Goal: Task Accomplishment & Management: Use online tool/utility

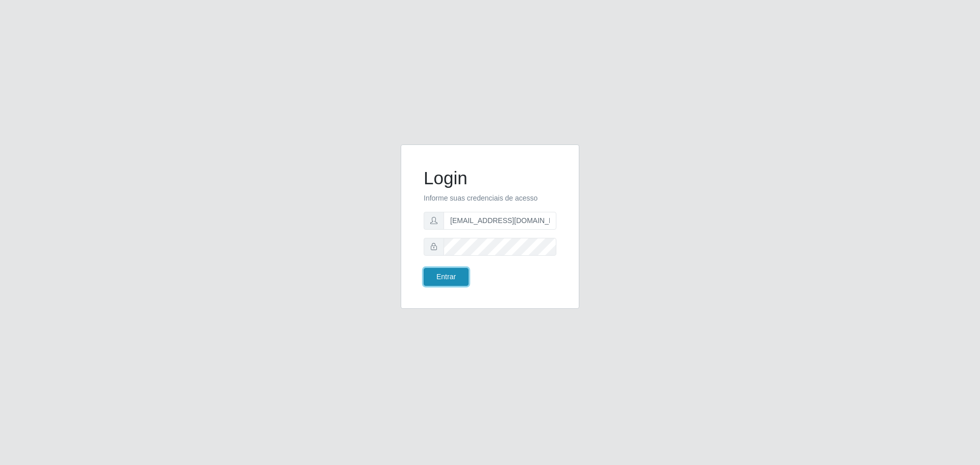
click at [455, 274] on button "Entrar" at bounding box center [446, 277] width 45 height 18
click at [448, 278] on button "Entrar" at bounding box center [446, 277] width 45 height 18
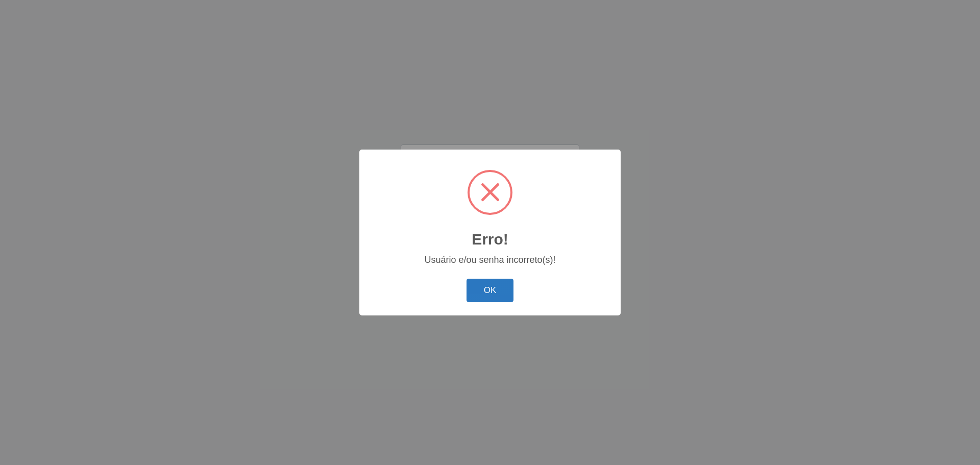
click at [500, 290] on button "OK" at bounding box center [490, 291] width 47 height 24
click at [511, 290] on button "OK" at bounding box center [490, 291] width 47 height 24
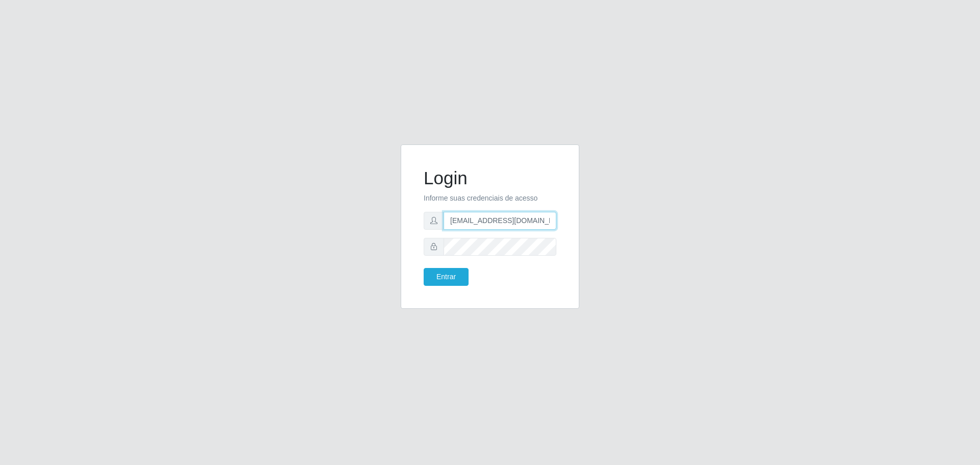
click at [552, 225] on input "[EMAIL_ADDRESS][DOMAIN_NAME]" at bounding box center [500, 221] width 113 height 18
click at [444, 276] on button "Entrar" at bounding box center [446, 277] width 45 height 18
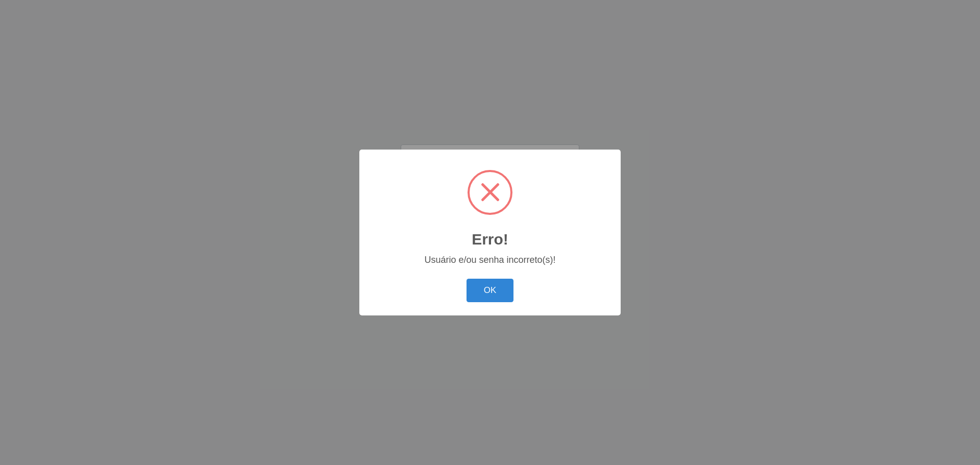
click at [494, 293] on button "OK" at bounding box center [490, 291] width 47 height 24
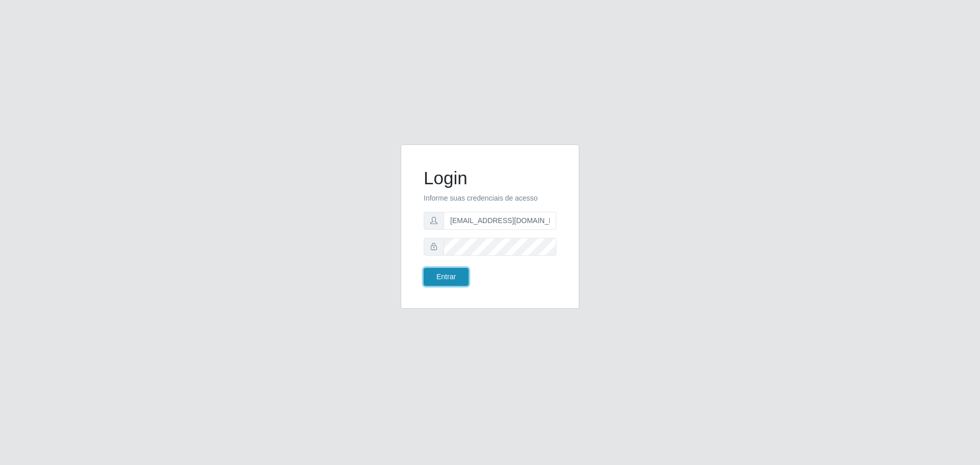
click at [460, 277] on button "Entrar" at bounding box center [446, 277] width 45 height 18
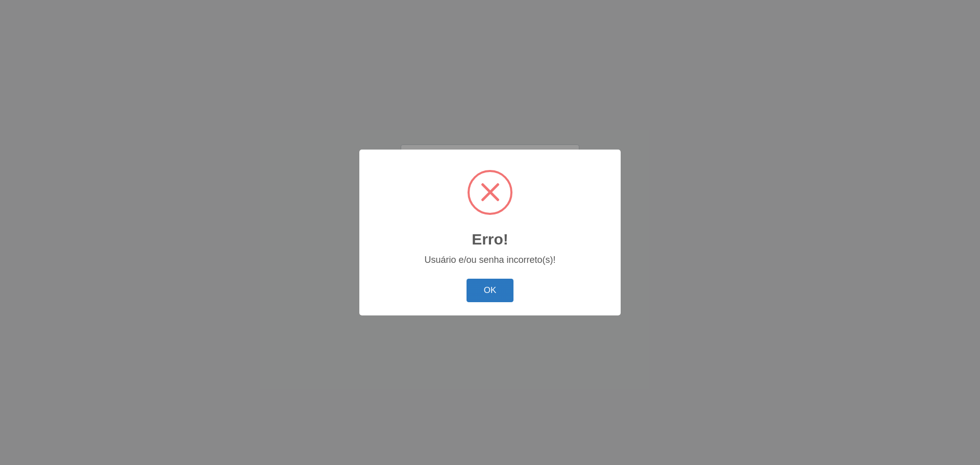
drag, startPoint x: 506, startPoint y: 293, endPoint x: 505, endPoint y: 285, distance: 7.2
click at [505, 290] on button "OK" at bounding box center [490, 291] width 47 height 24
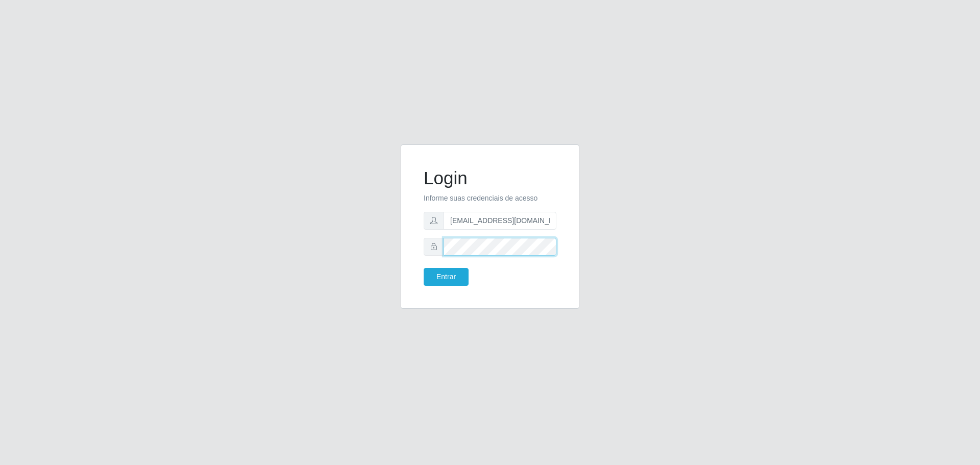
click at [424, 268] on button "Entrar" at bounding box center [446, 277] width 45 height 18
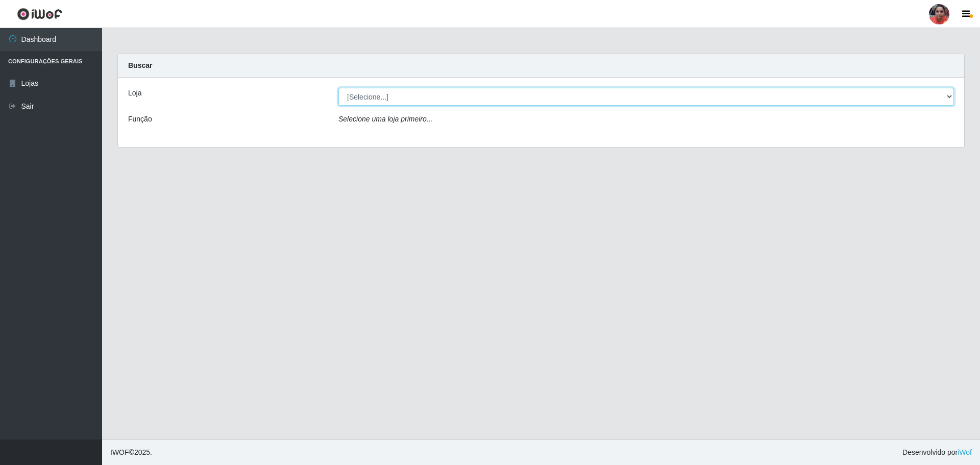
click at [736, 92] on select "[Selecione...] Mar Vermelho - Loja 05" at bounding box center [647, 97] width 616 height 18
select select "252"
click at [339, 88] on select "[Selecione...] Mar Vermelho - Loja 05" at bounding box center [647, 97] width 616 height 18
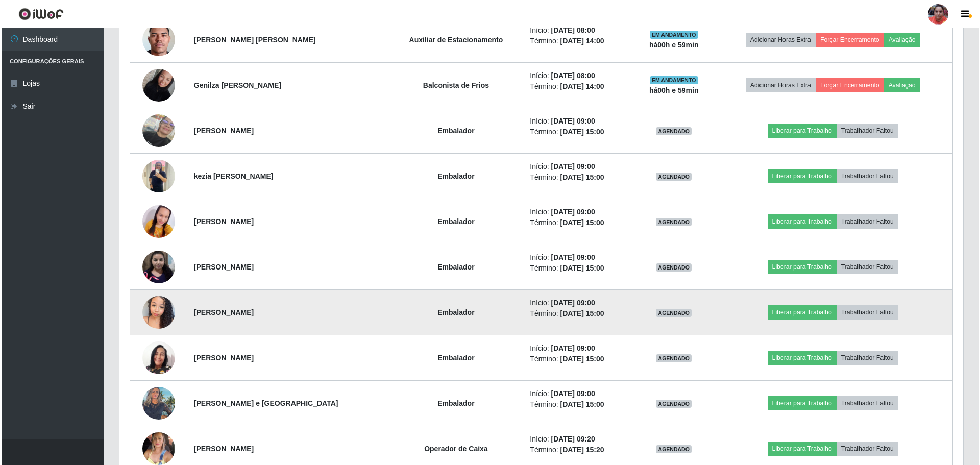
scroll to position [1072, 0]
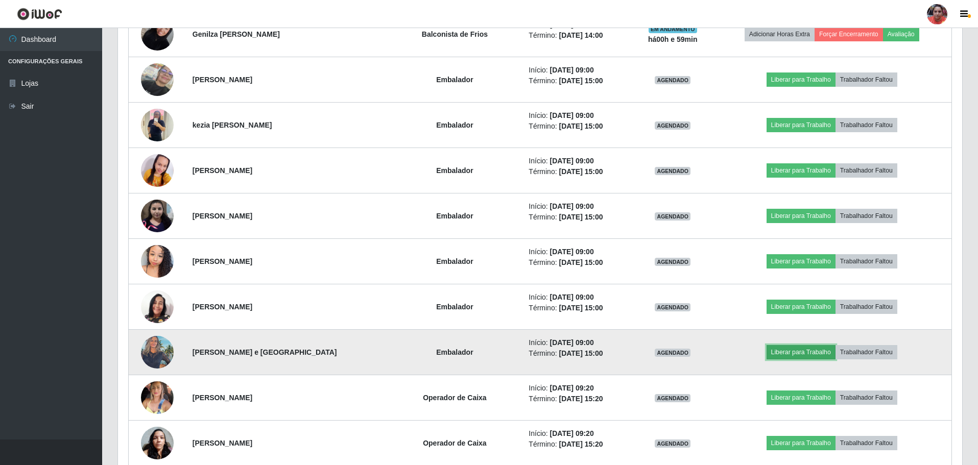
click at [784, 353] on button "Liberar para Trabalho" at bounding box center [800, 352] width 69 height 14
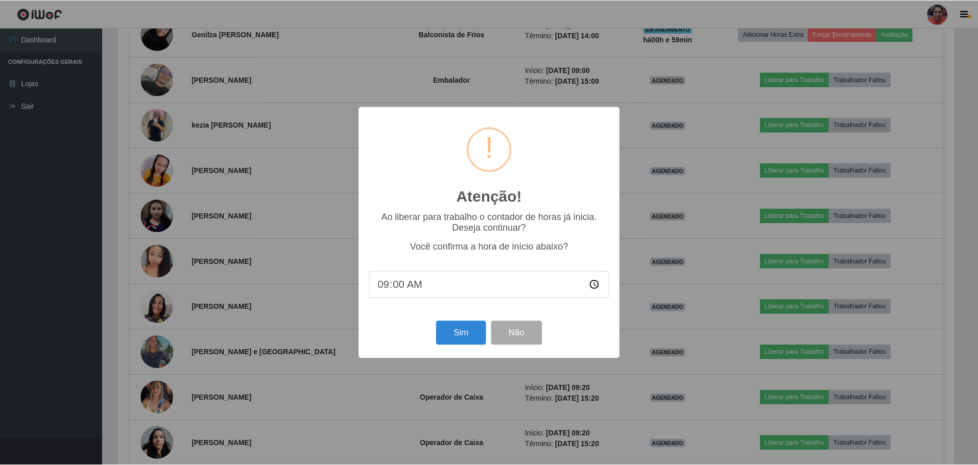
scroll to position [212, 839]
click at [465, 337] on button "Sim" at bounding box center [462, 333] width 50 height 24
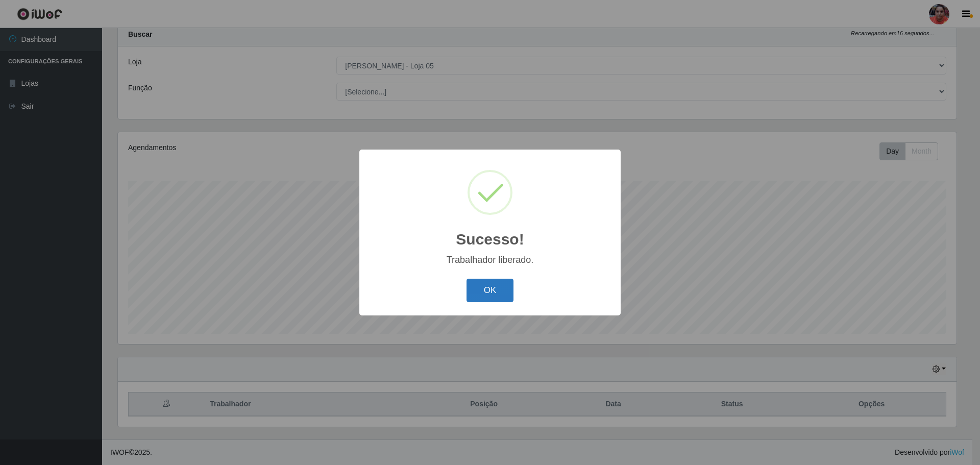
click at [488, 294] on button "OK" at bounding box center [490, 291] width 47 height 24
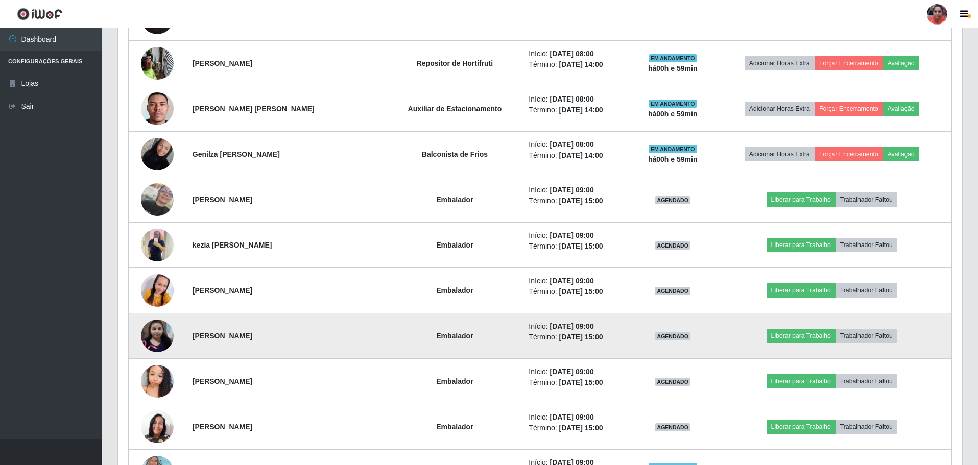
scroll to position [1001, 0]
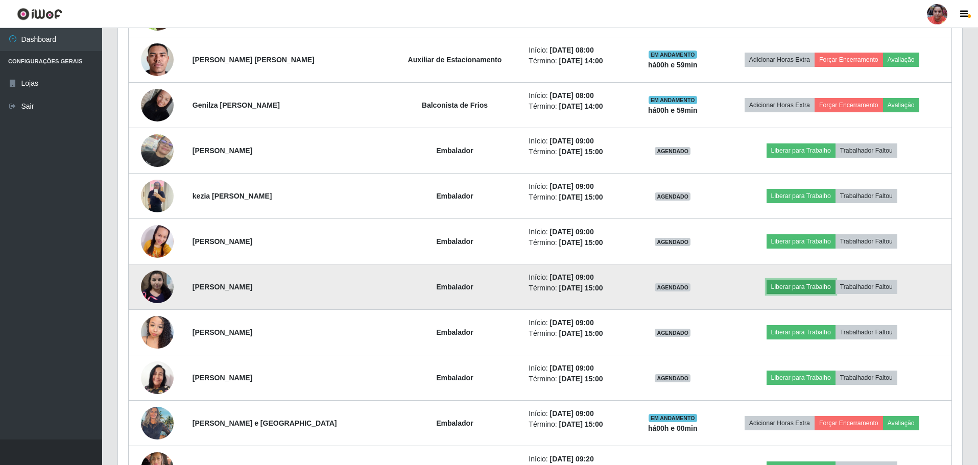
click at [791, 286] on button "Liberar para Trabalho" at bounding box center [800, 287] width 69 height 14
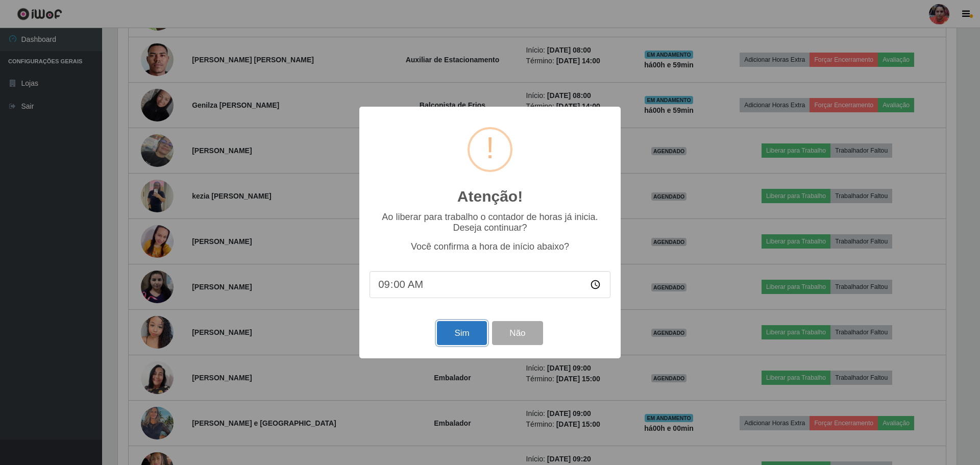
click at [470, 325] on button "Sim" at bounding box center [462, 333] width 50 height 24
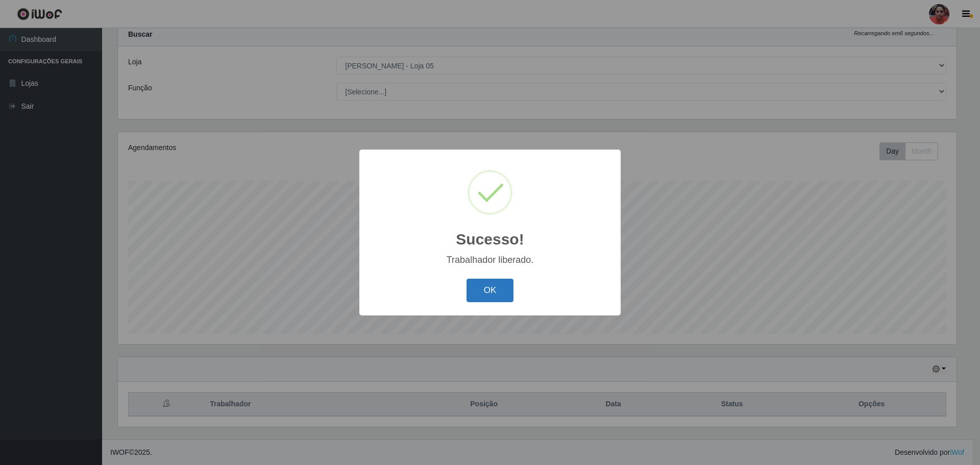
click at [490, 291] on button "OK" at bounding box center [490, 291] width 47 height 24
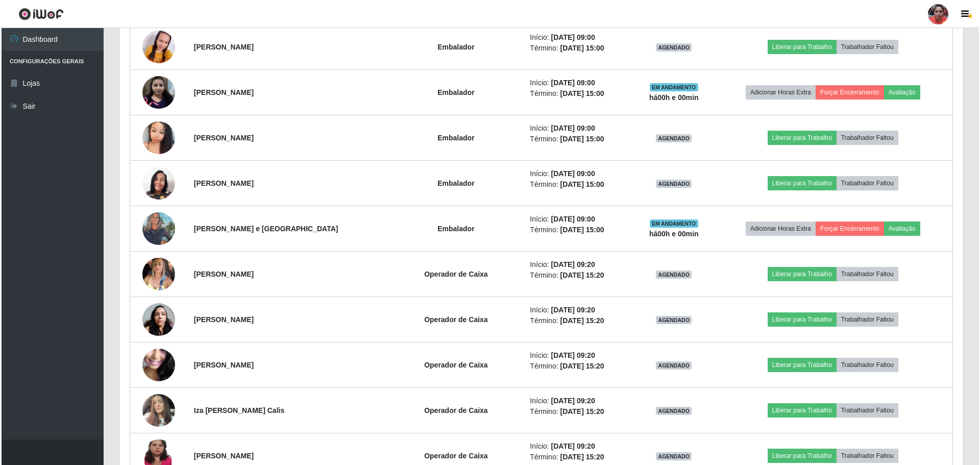
scroll to position [1155, 0]
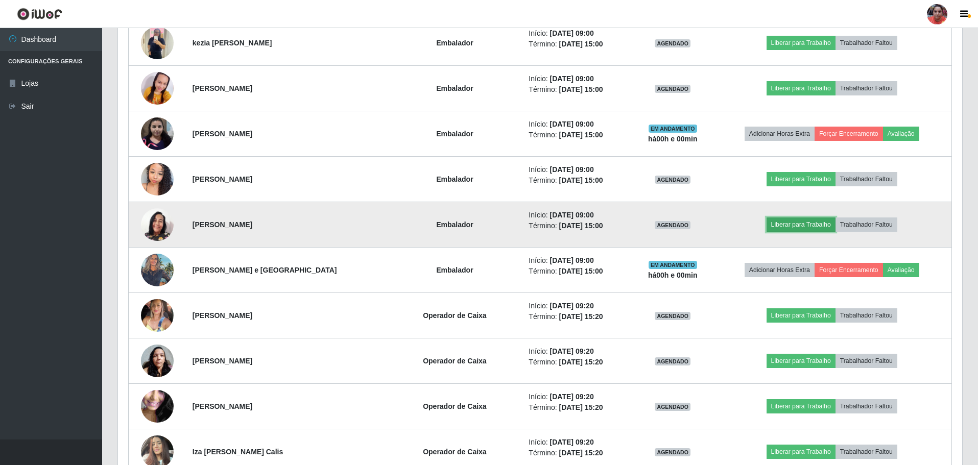
click at [794, 220] on button "Liberar para Trabalho" at bounding box center [800, 225] width 69 height 14
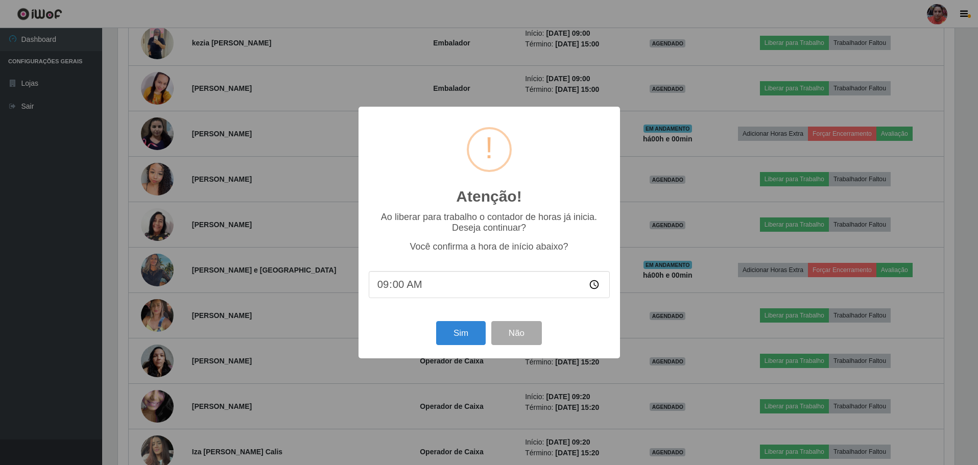
scroll to position [212, 839]
click at [473, 335] on button "Sim" at bounding box center [462, 333] width 50 height 24
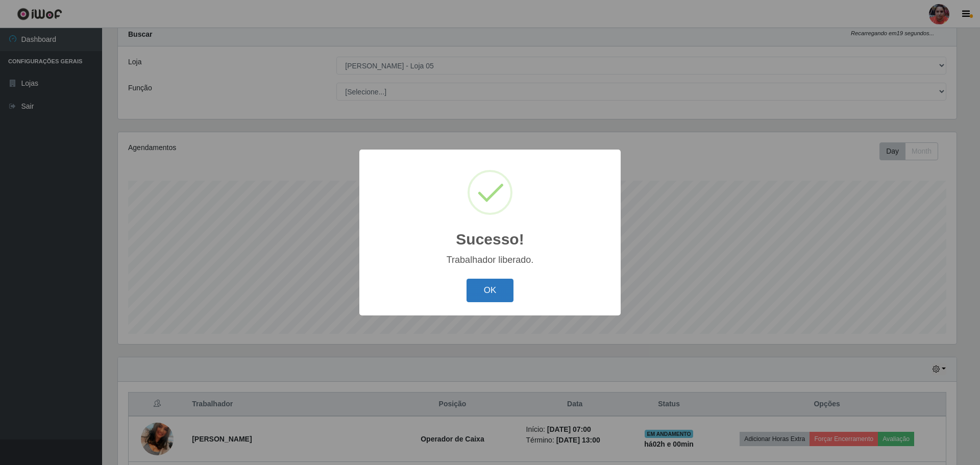
click at [502, 288] on button "OK" at bounding box center [490, 291] width 47 height 24
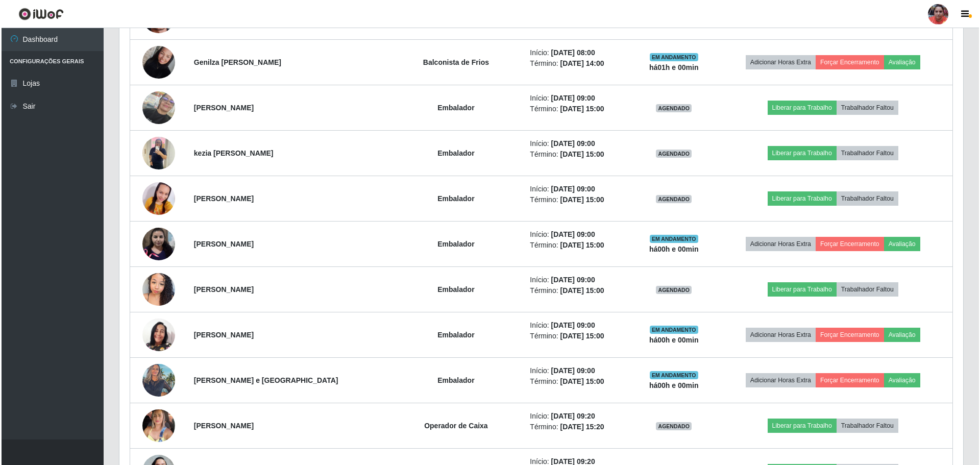
scroll to position [0, 0]
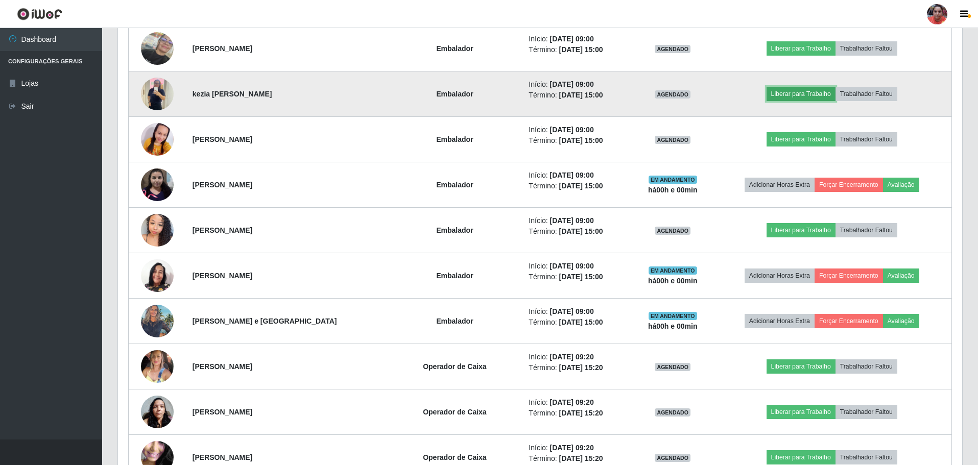
click at [780, 95] on button "Liberar para Trabalho" at bounding box center [800, 94] width 69 height 14
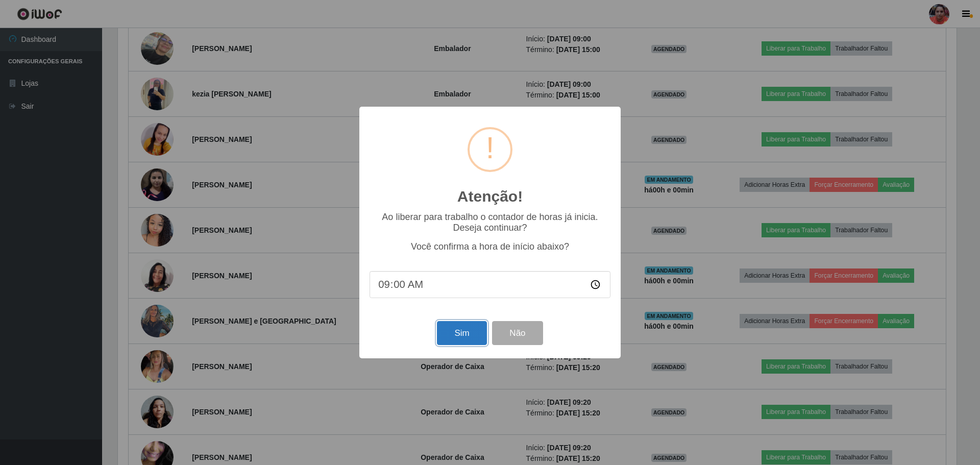
click at [467, 339] on button "Sim" at bounding box center [462, 333] width 50 height 24
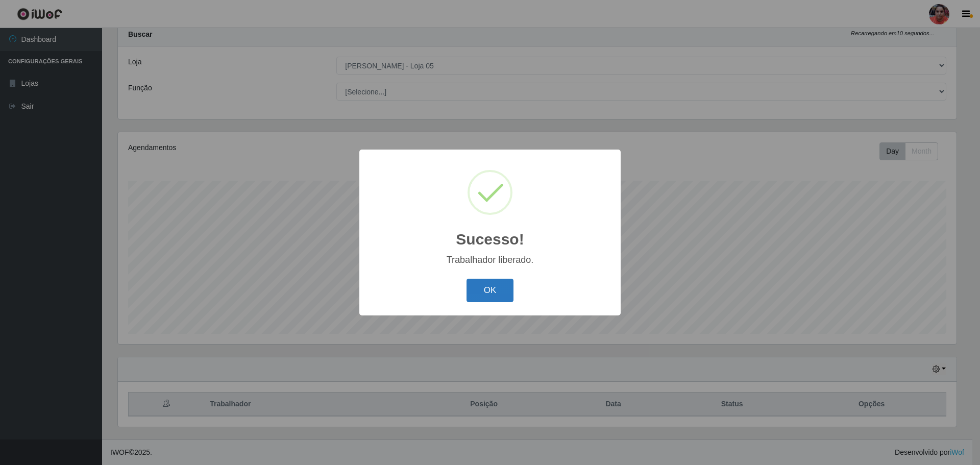
click at [500, 285] on button "OK" at bounding box center [490, 291] width 47 height 24
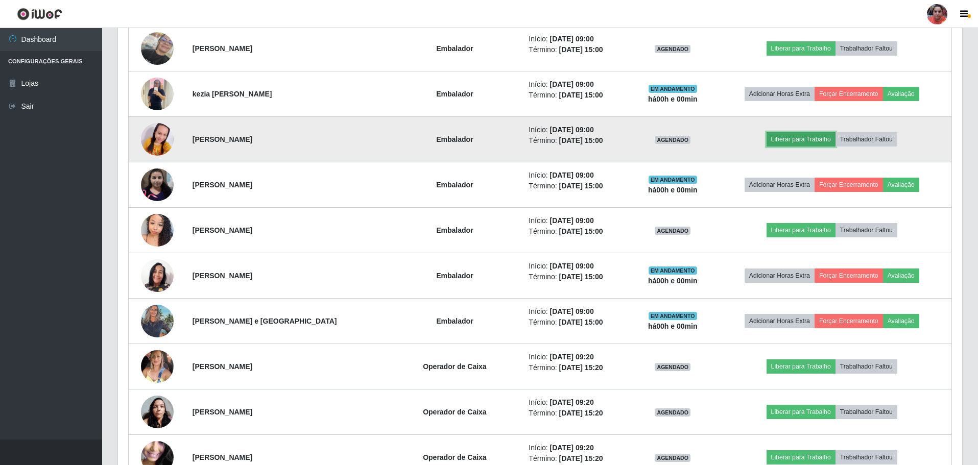
click at [801, 134] on button "Liberar para Trabalho" at bounding box center [800, 139] width 69 height 14
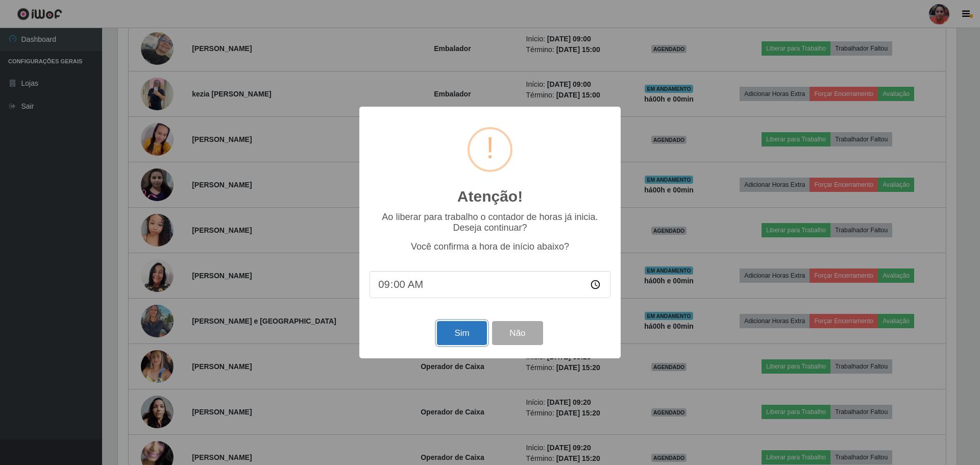
click at [466, 326] on button "Sim" at bounding box center [462, 333] width 50 height 24
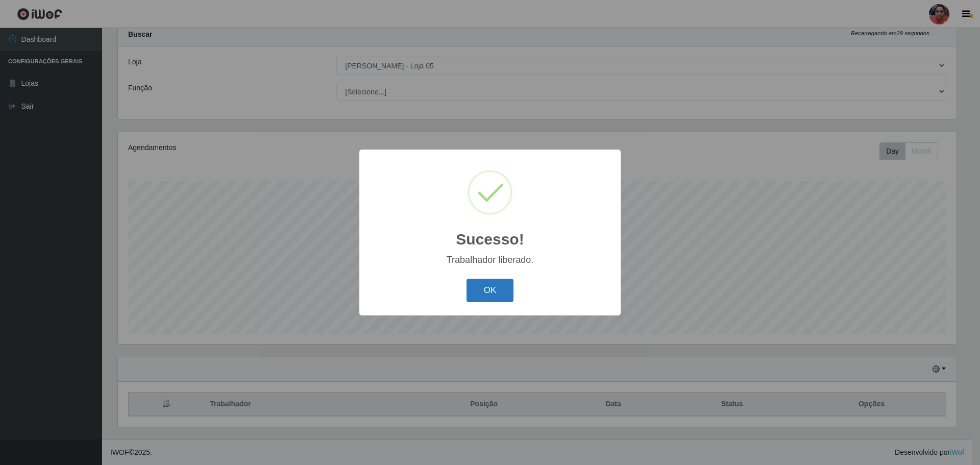
click at [487, 292] on button "OK" at bounding box center [490, 291] width 47 height 24
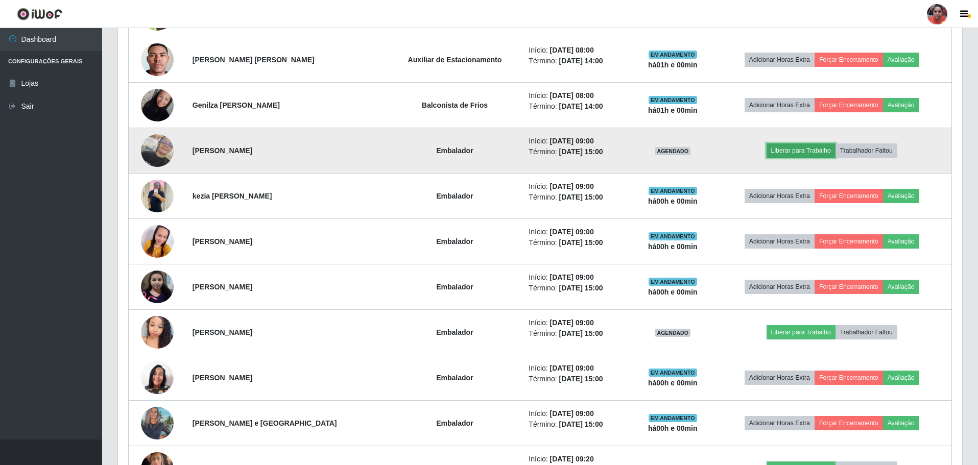
click at [806, 148] on button "Liberar para Trabalho" at bounding box center [800, 150] width 69 height 14
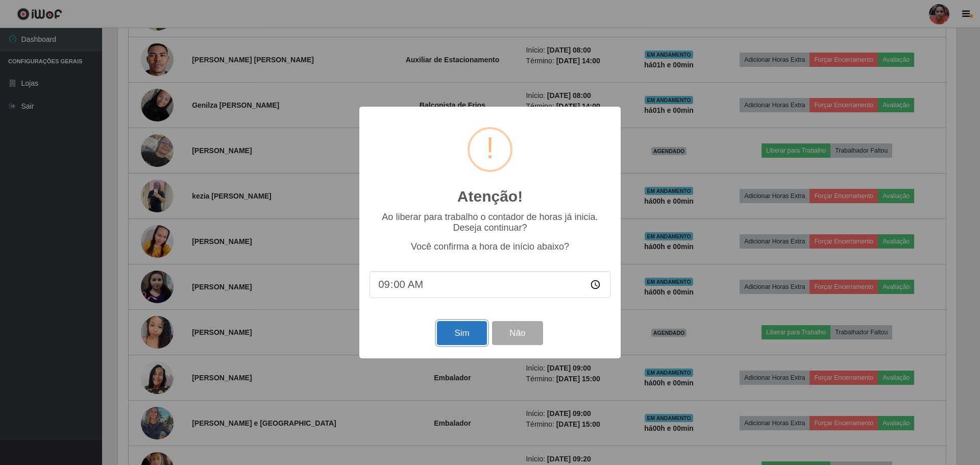
click at [472, 331] on button "Sim" at bounding box center [462, 333] width 50 height 24
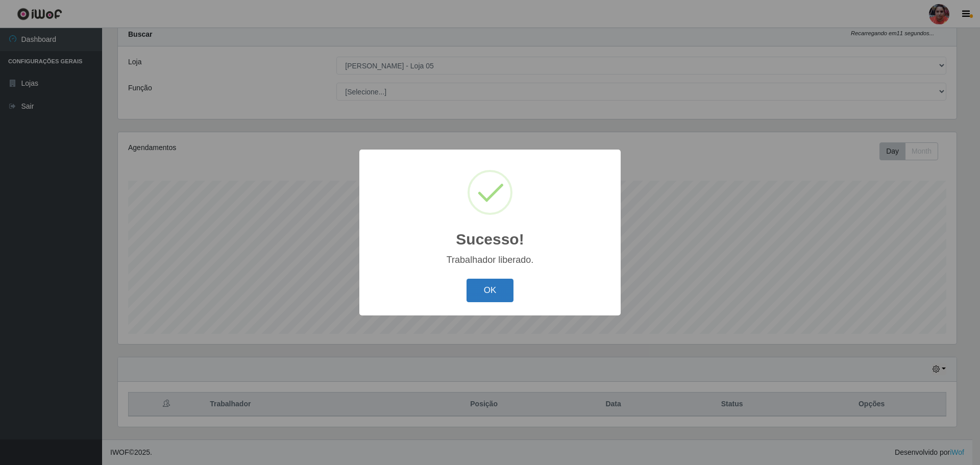
click at [493, 298] on button "OK" at bounding box center [490, 291] width 47 height 24
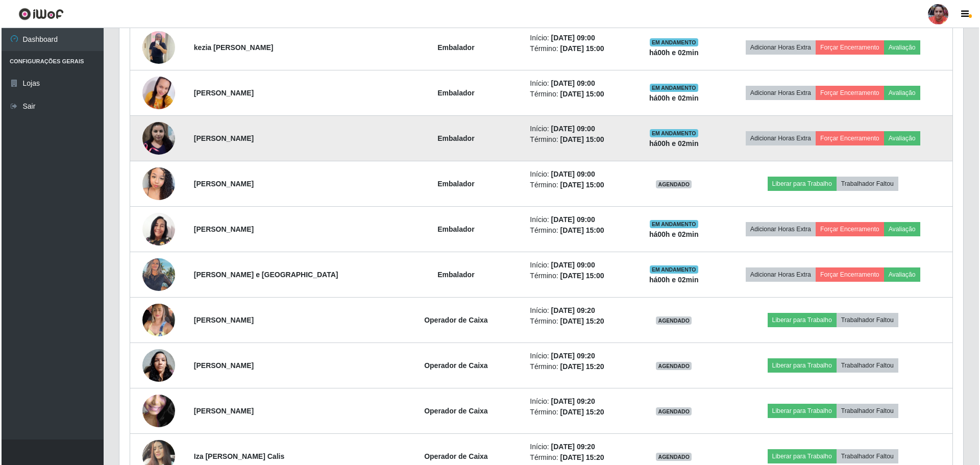
scroll to position [1155, 0]
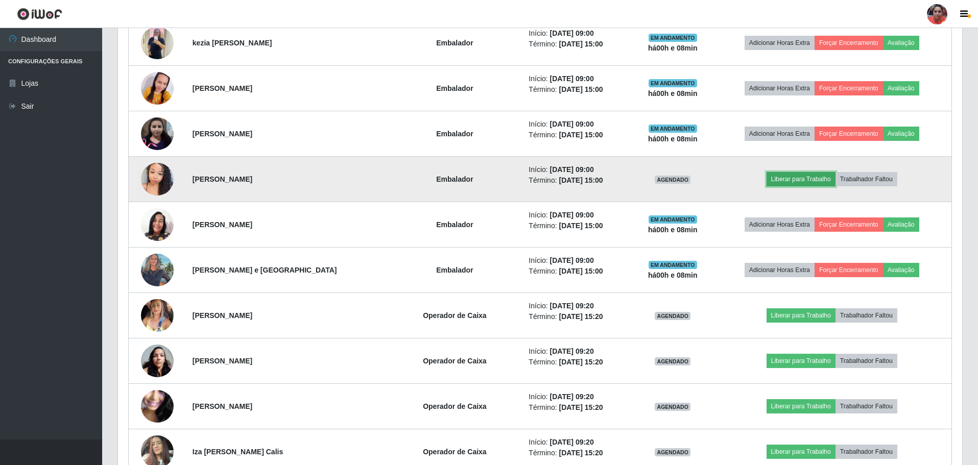
click at [783, 181] on button "Liberar para Trabalho" at bounding box center [800, 179] width 69 height 14
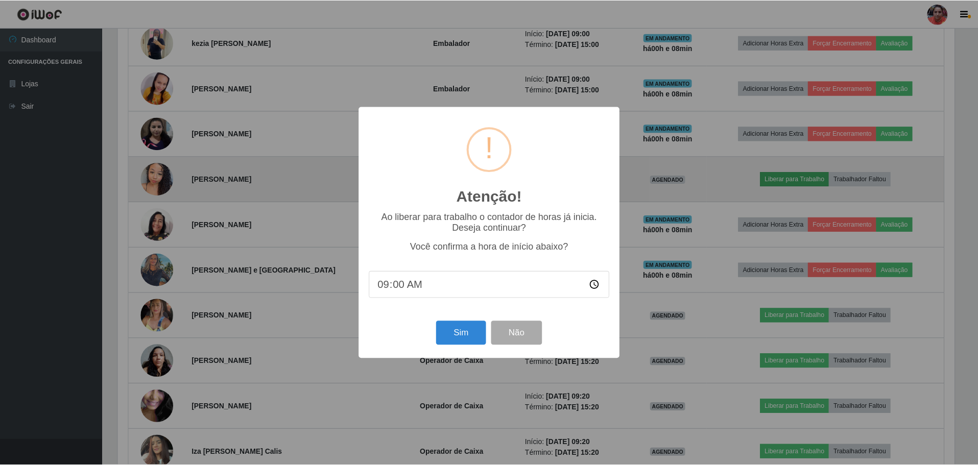
scroll to position [212, 839]
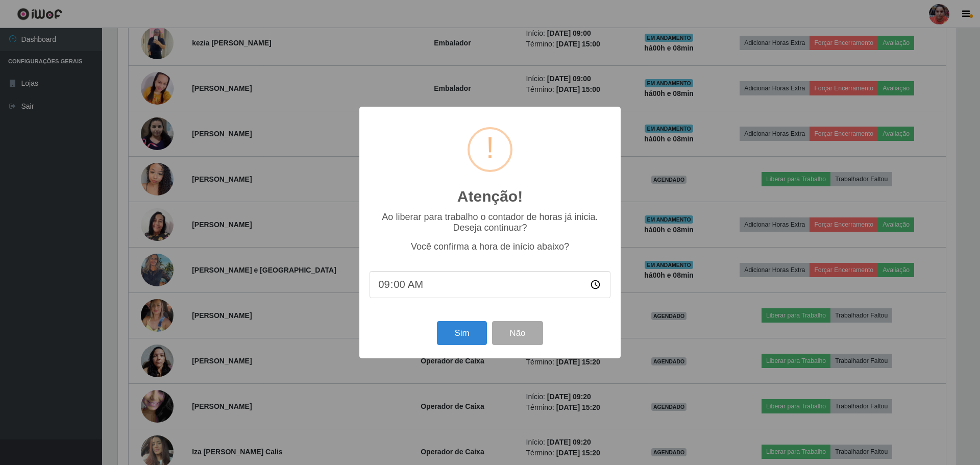
click at [401, 289] on input "09:00" at bounding box center [490, 284] width 241 height 27
type input "09:08"
click at [446, 337] on button "Sim" at bounding box center [462, 333] width 50 height 24
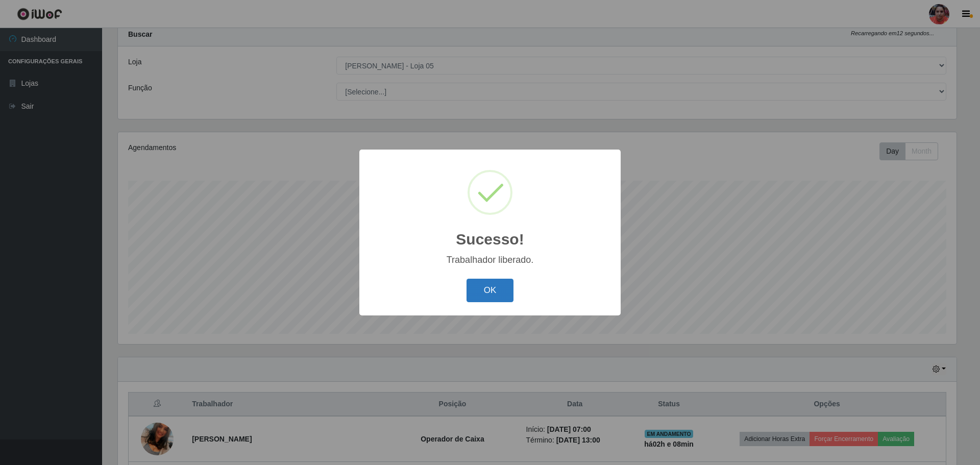
click at [500, 292] on button "OK" at bounding box center [490, 291] width 47 height 24
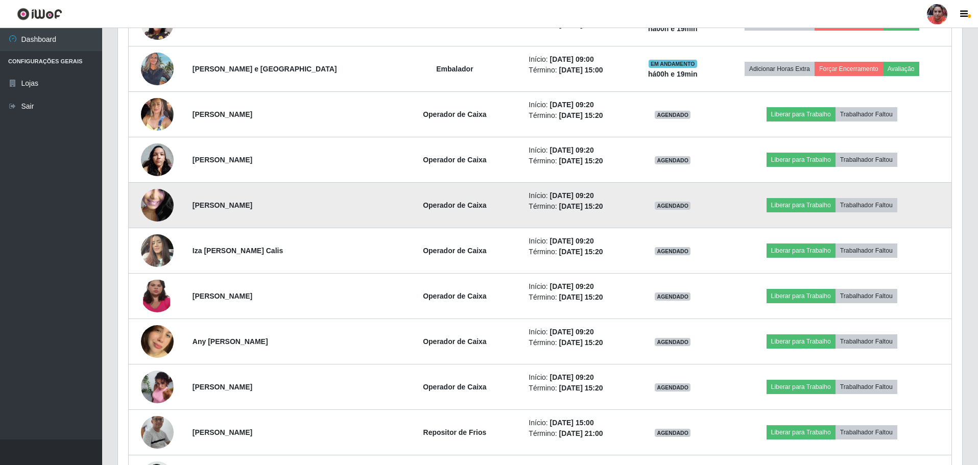
scroll to position [1359, 0]
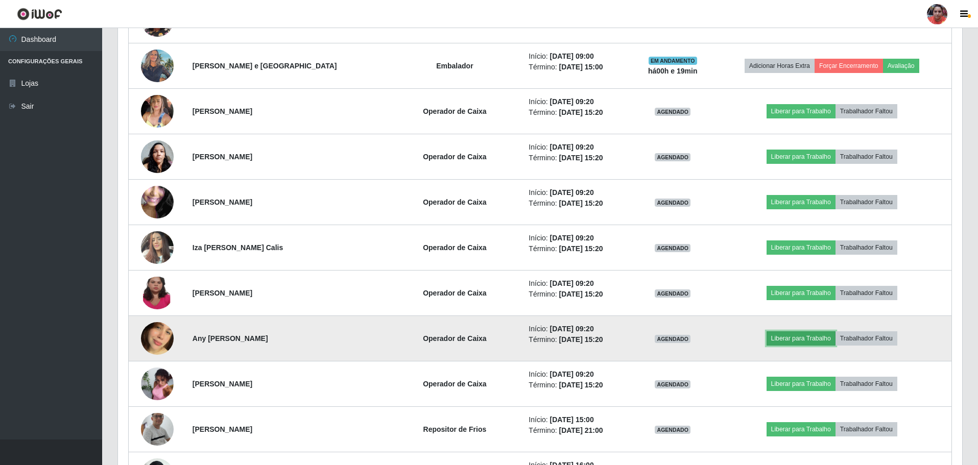
click at [794, 342] on button "Liberar para Trabalho" at bounding box center [800, 338] width 69 height 14
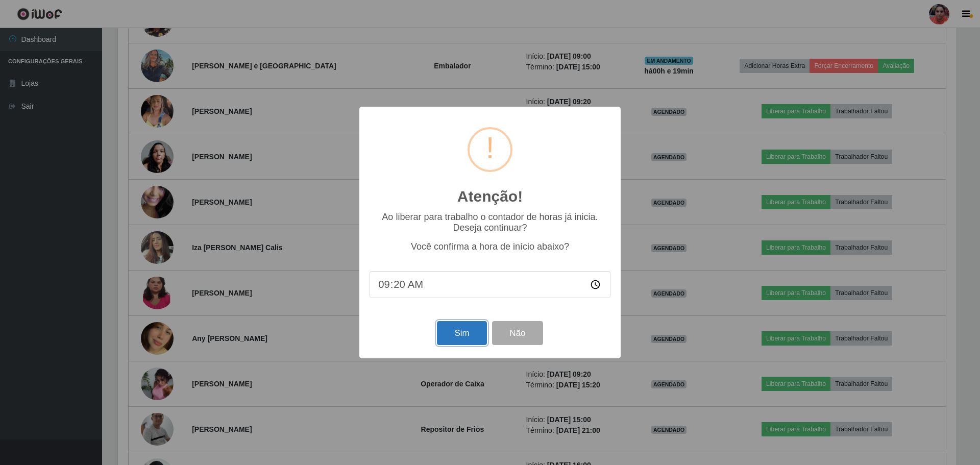
click at [470, 340] on button "Sim" at bounding box center [462, 333] width 50 height 24
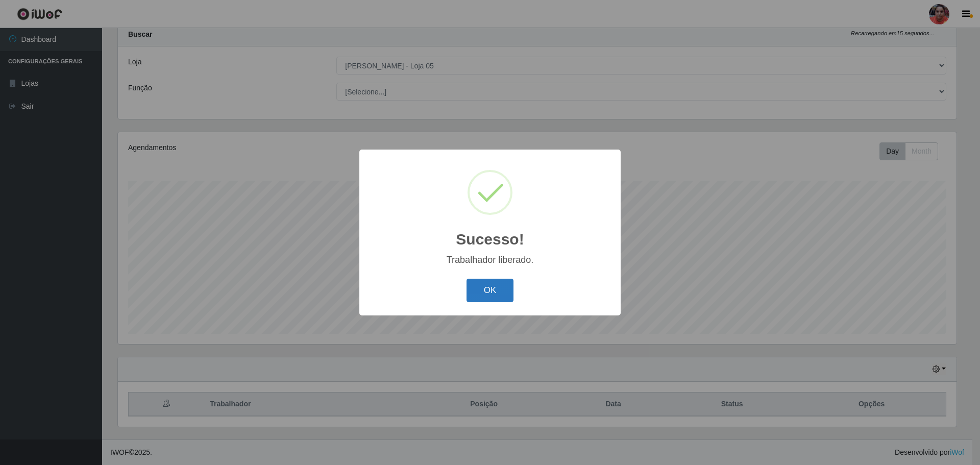
click at [487, 293] on button "OK" at bounding box center [490, 291] width 47 height 24
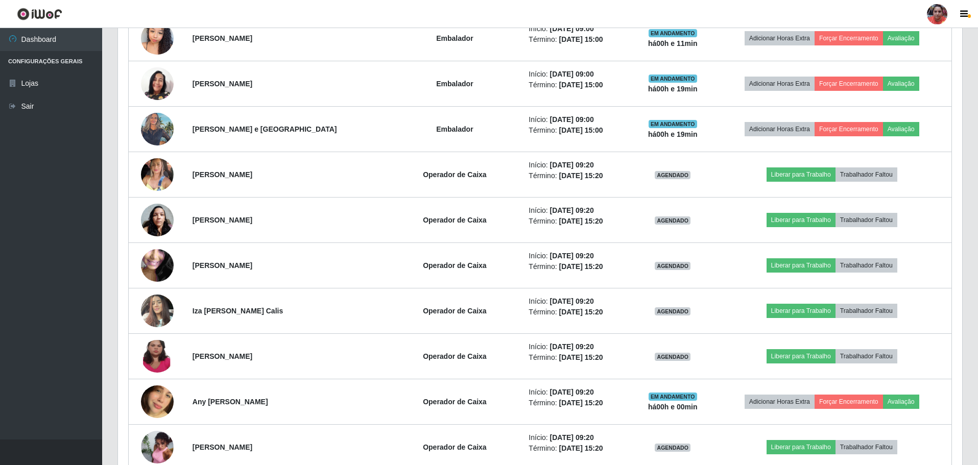
scroll to position [1359, 0]
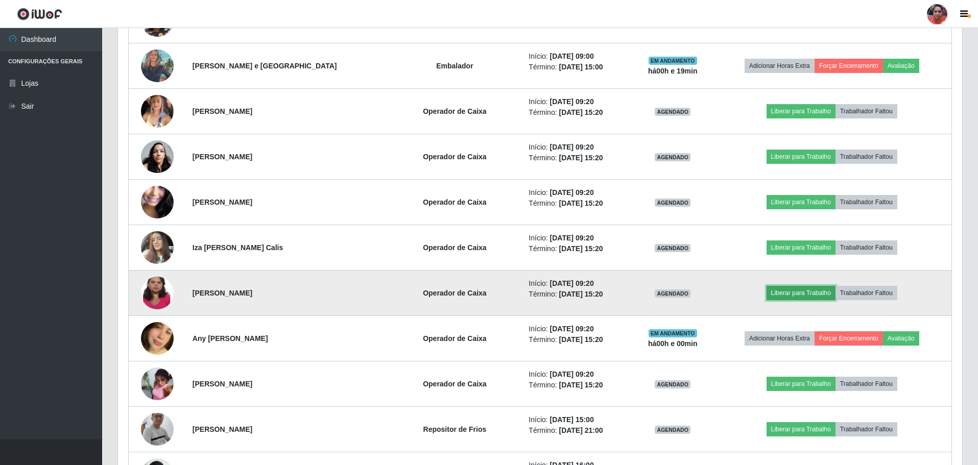
click at [780, 292] on button "Liberar para Trabalho" at bounding box center [800, 293] width 69 height 14
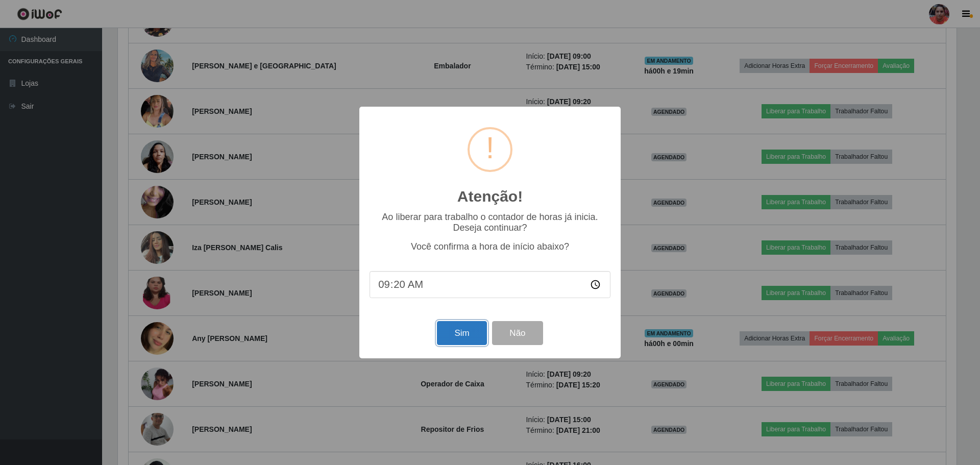
click at [457, 325] on button "Sim" at bounding box center [462, 333] width 50 height 24
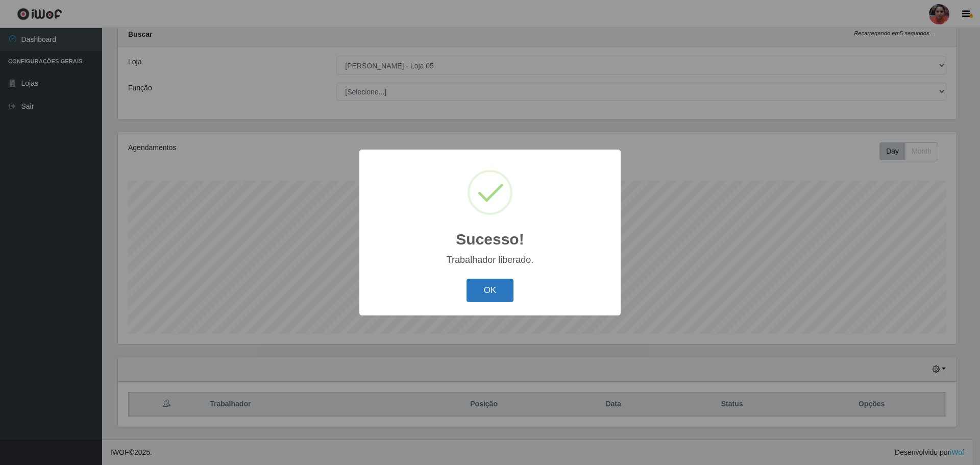
click at [481, 292] on button "OK" at bounding box center [490, 291] width 47 height 24
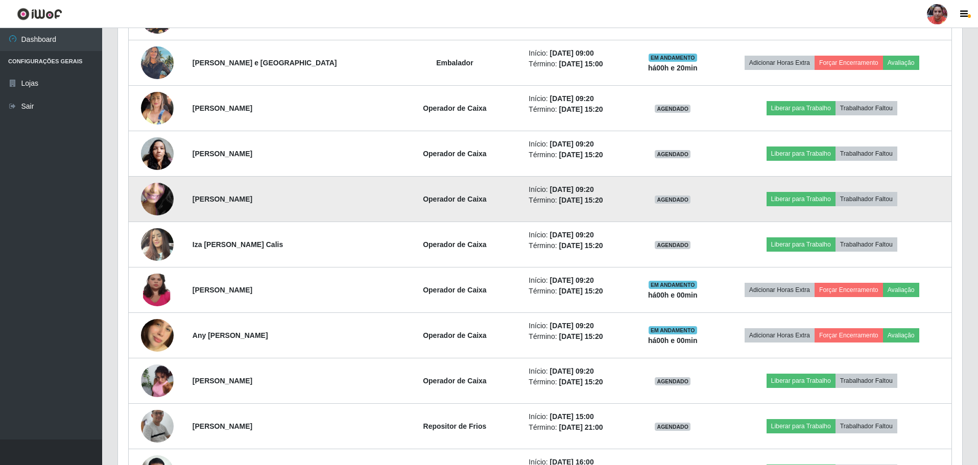
scroll to position [1410, 0]
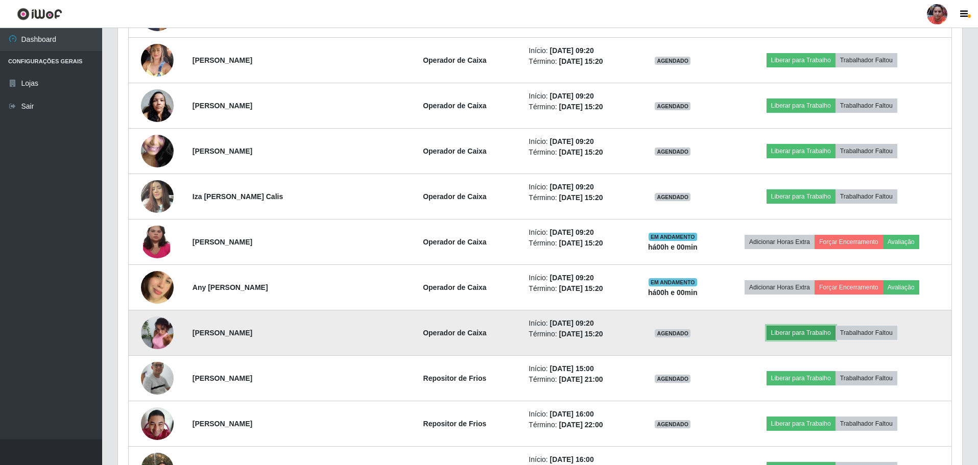
click at [786, 334] on button "Liberar para Trabalho" at bounding box center [800, 333] width 69 height 14
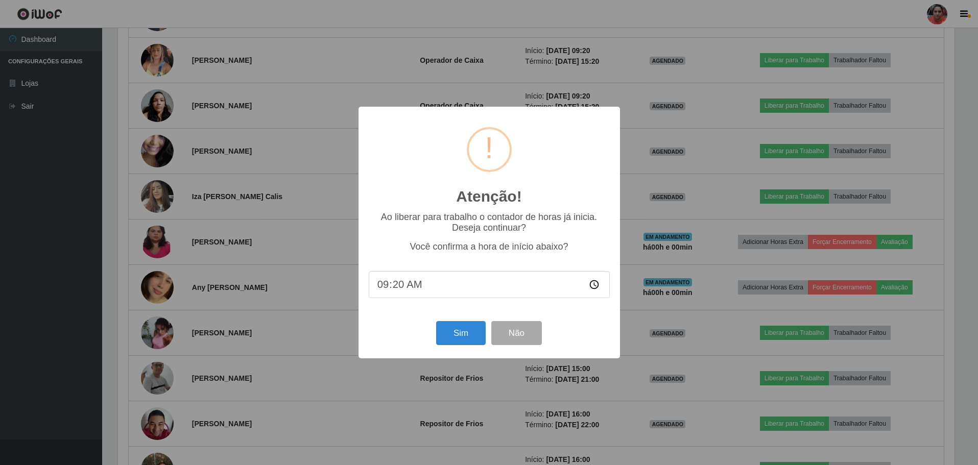
scroll to position [212, 839]
click at [487, 335] on div "Sim Não" at bounding box center [490, 333] width 241 height 29
click at [478, 335] on button "Sim" at bounding box center [462, 333] width 50 height 24
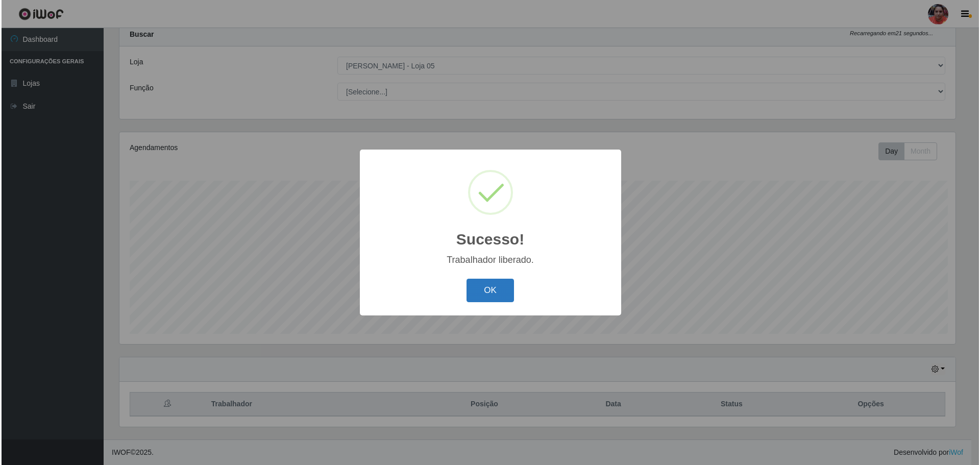
scroll to position [510434, 509807]
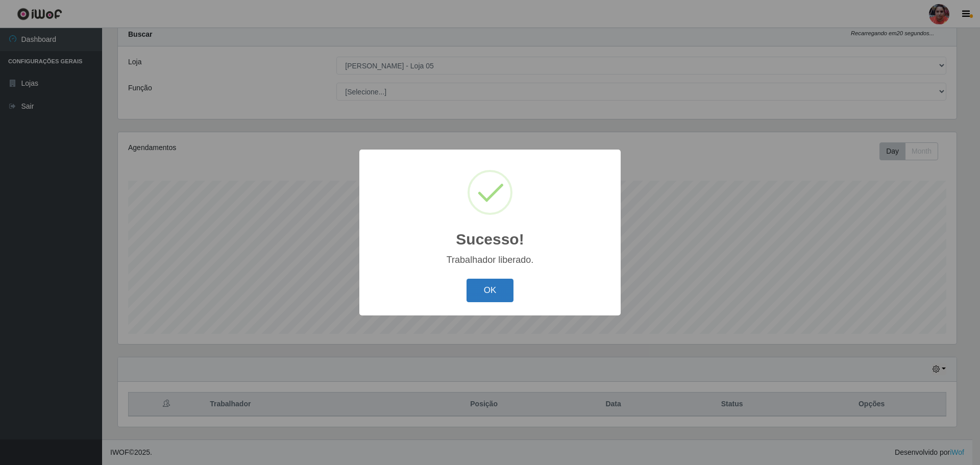
click at [505, 286] on button "OK" at bounding box center [490, 291] width 47 height 24
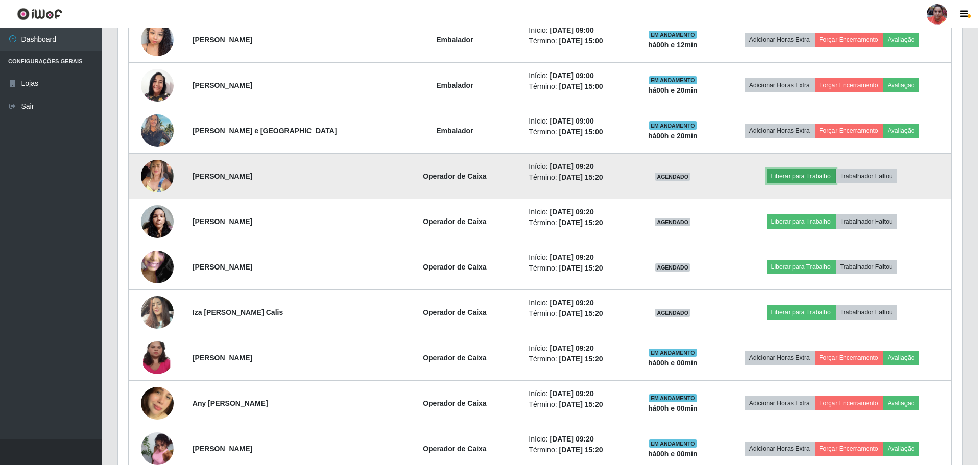
click at [816, 177] on button "Liberar para Trabalho" at bounding box center [800, 176] width 69 height 14
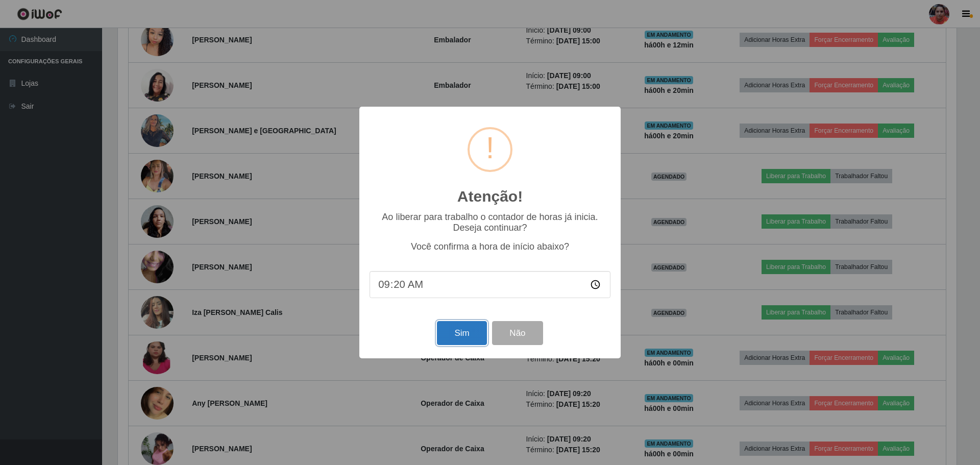
click at [466, 337] on button "Sim" at bounding box center [462, 333] width 50 height 24
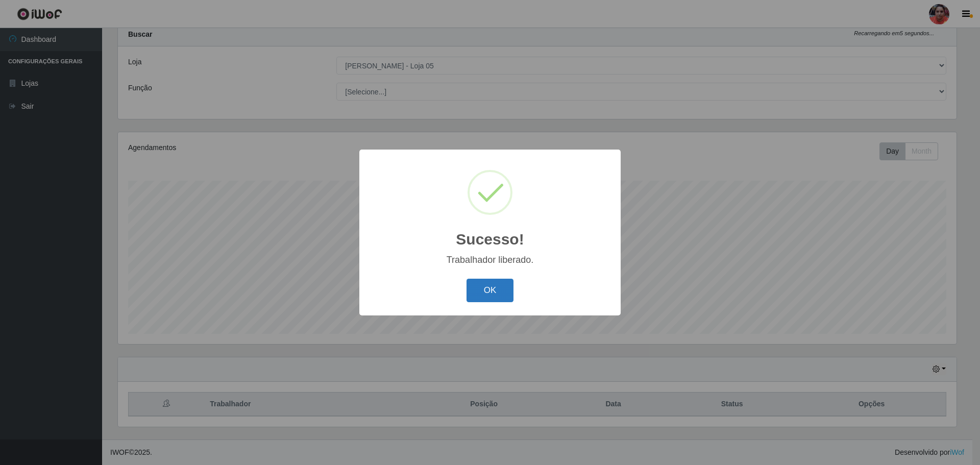
click at [484, 281] on button "OK" at bounding box center [490, 291] width 47 height 24
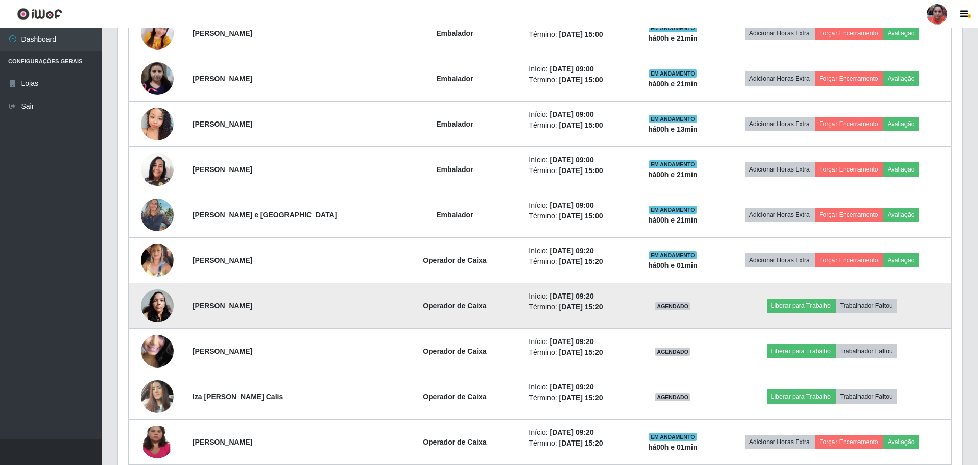
scroll to position [1206, 0]
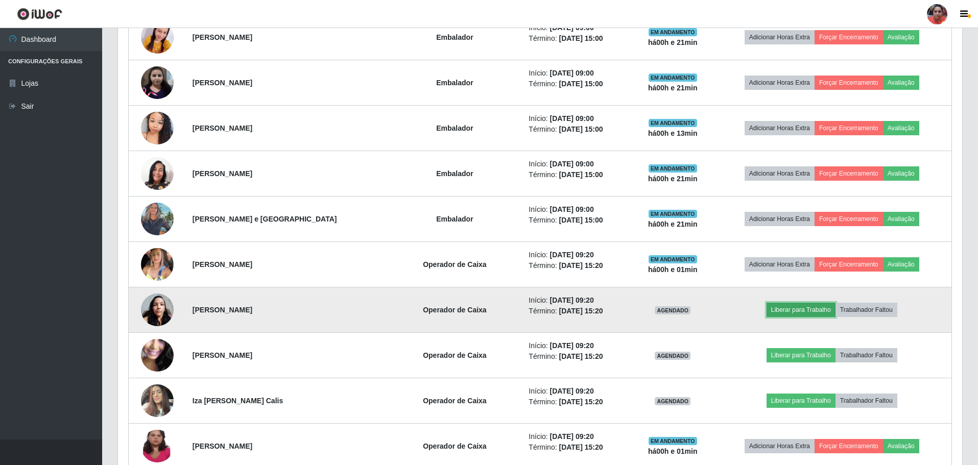
click at [792, 308] on button "Liberar para Trabalho" at bounding box center [800, 310] width 69 height 14
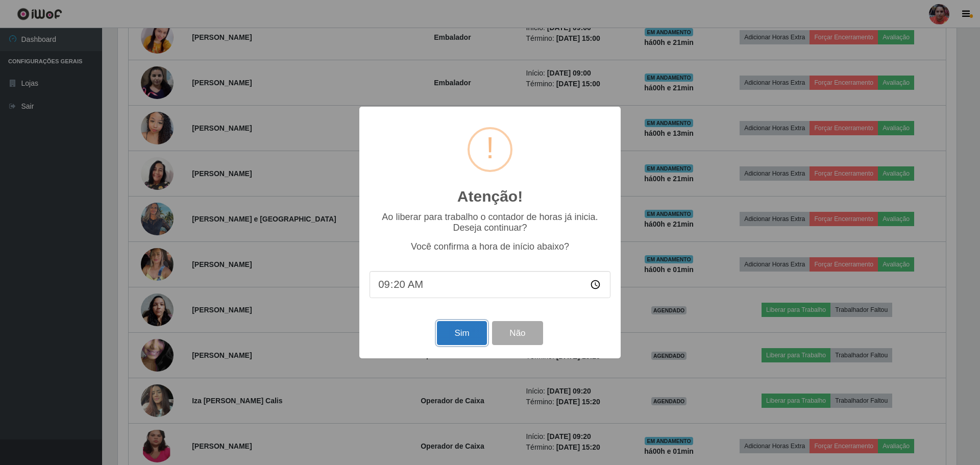
click at [471, 337] on button "Sim" at bounding box center [462, 333] width 50 height 24
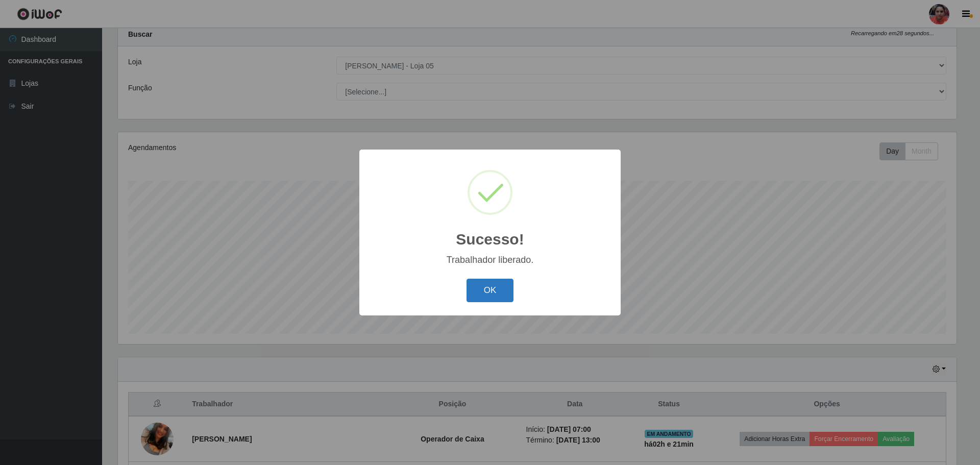
click at [500, 291] on button "OK" at bounding box center [490, 291] width 47 height 24
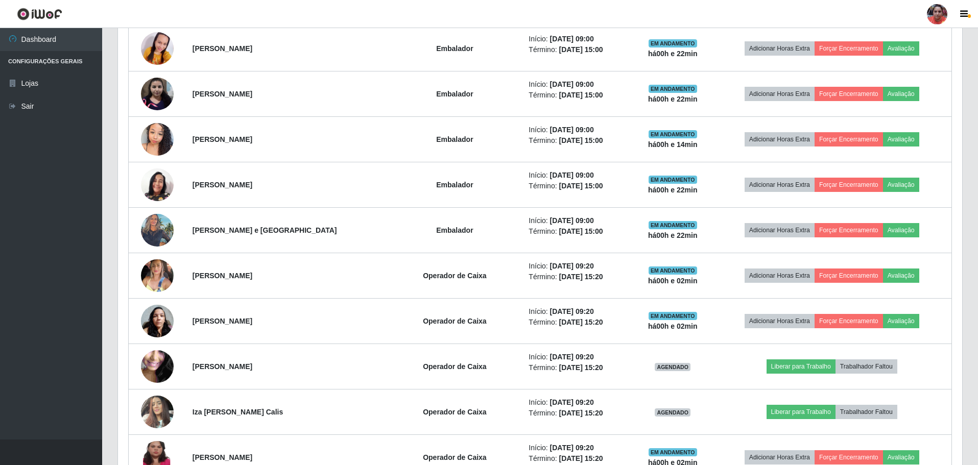
scroll to position [1257, 0]
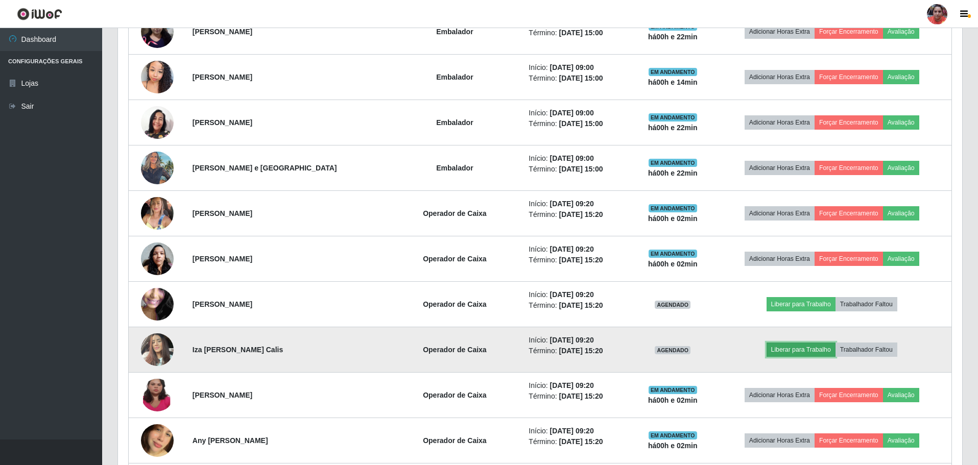
click at [797, 350] on button "Liberar para Trabalho" at bounding box center [800, 350] width 69 height 14
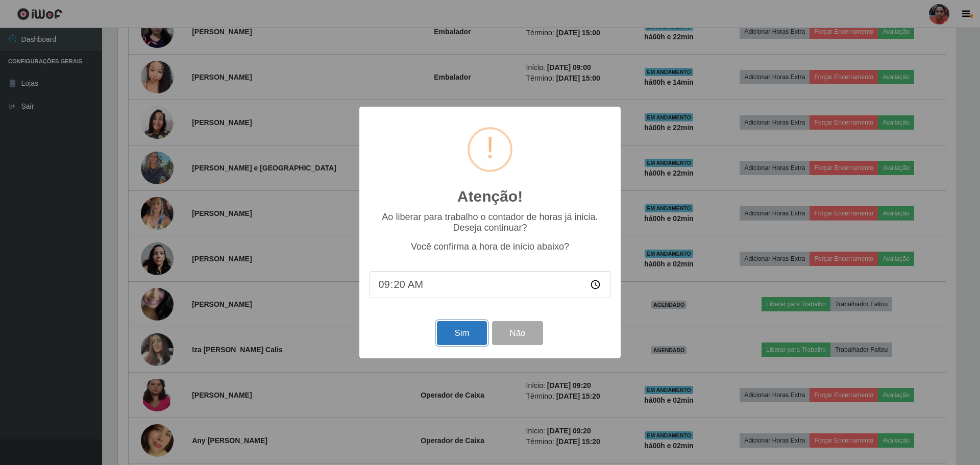
click at [472, 332] on button "Sim" at bounding box center [462, 333] width 50 height 24
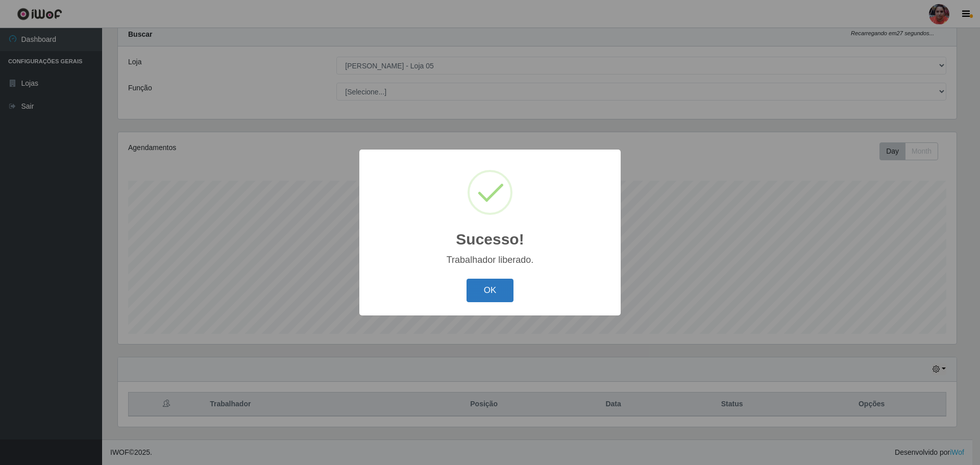
click at [496, 286] on button "OK" at bounding box center [490, 291] width 47 height 24
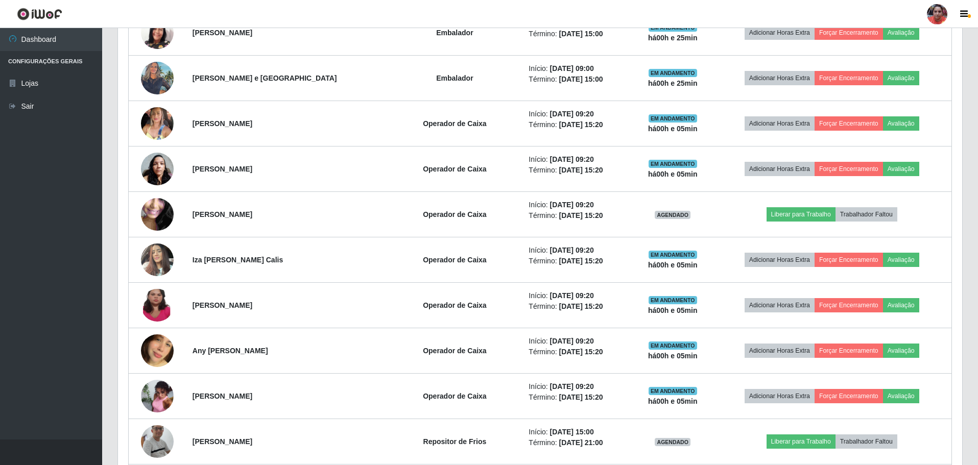
scroll to position [1359, 0]
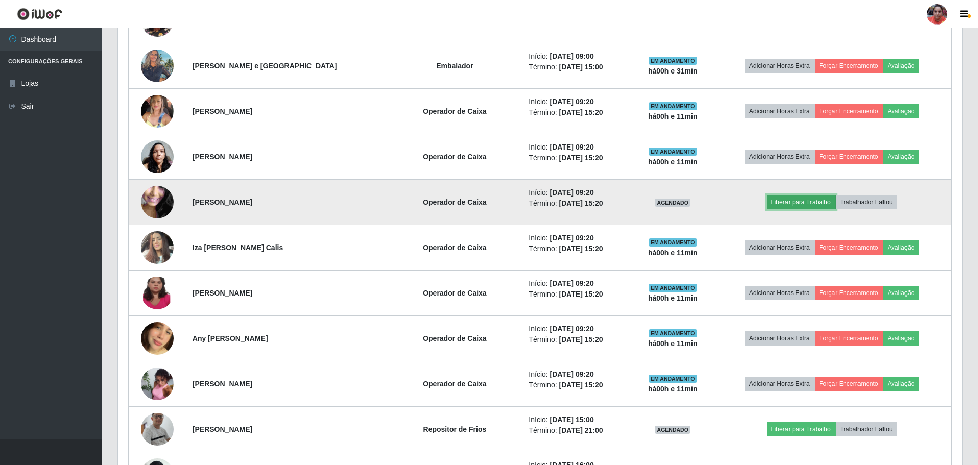
click at [785, 201] on button "Liberar para Trabalho" at bounding box center [800, 202] width 69 height 14
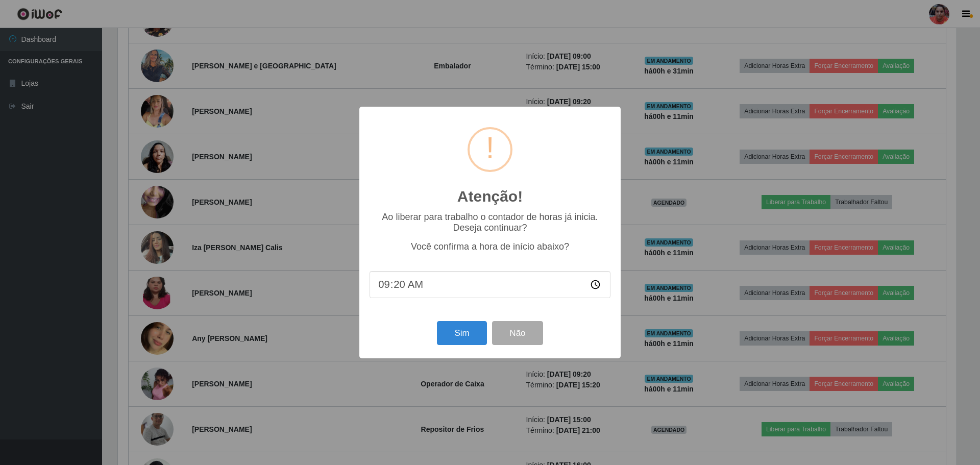
click at [397, 287] on input "09:20" at bounding box center [490, 284] width 241 height 27
type input "09:31"
click at [473, 339] on button "Sim" at bounding box center [462, 333] width 50 height 24
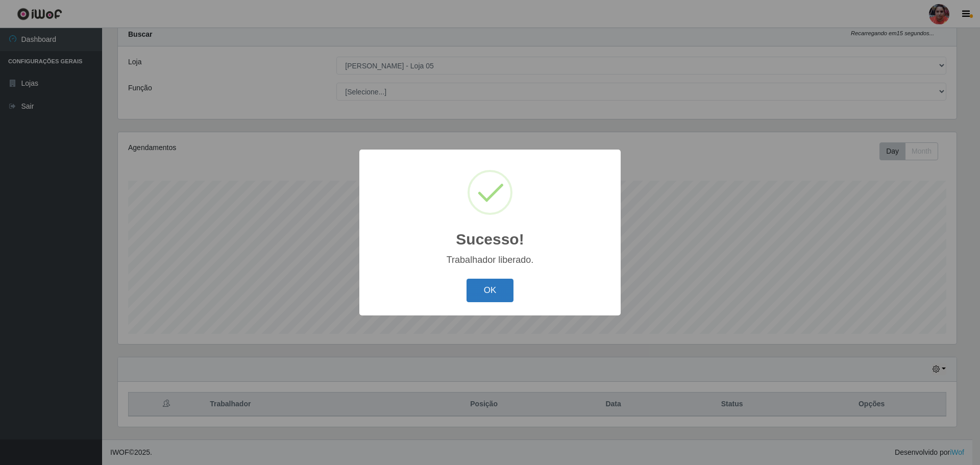
click at [501, 286] on button "OK" at bounding box center [490, 291] width 47 height 24
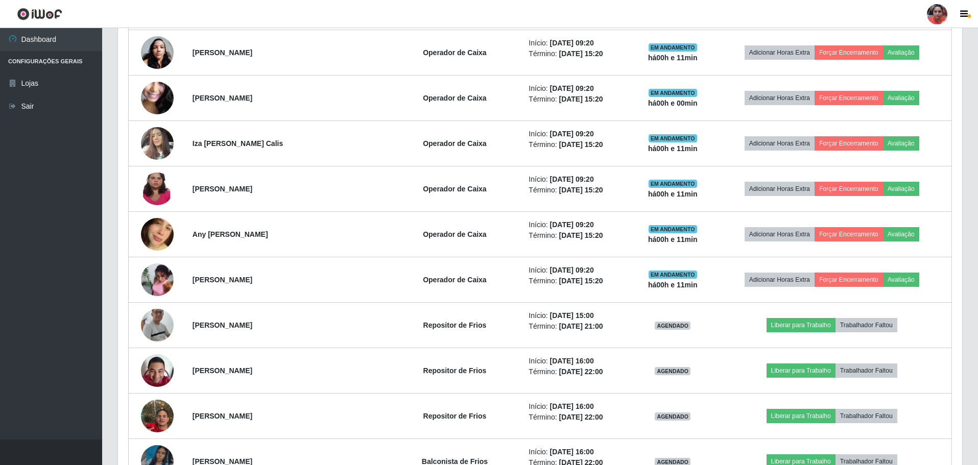
scroll to position [1461, 0]
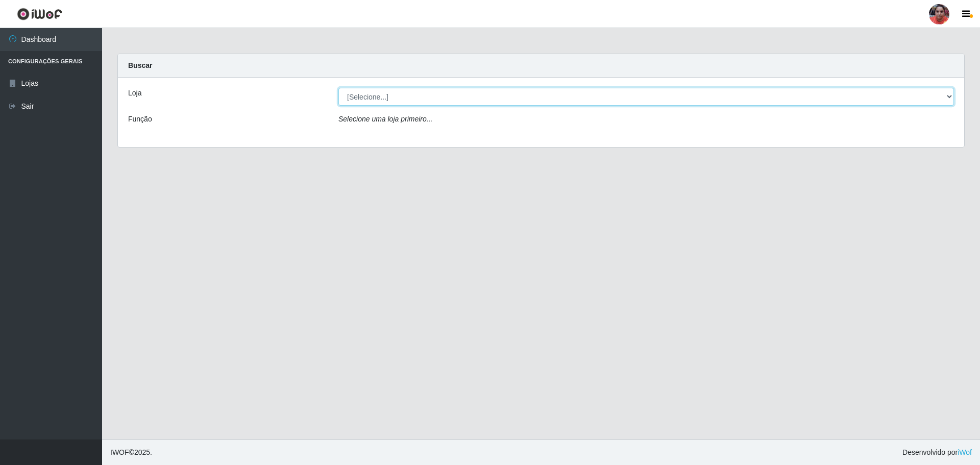
click at [947, 95] on select "[Selecione...] Mar Vermelho - Loja 05" at bounding box center [647, 97] width 616 height 18
click at [339, 88] on select "[Selecione...] Mar Vermelho - Loja 05" at bounding box center [647, 97] width 616 height 18
click at [948, 94] on select "[Selecione...] Mar Vermelho - Loja 05" at bounding box center [647, 97] width 616 height 18
select select "252"
click at [339, 88] on select "[Selecione...] Mar Vermelho - Loja 05" at bounding box center [647, 97] width 616 height 18
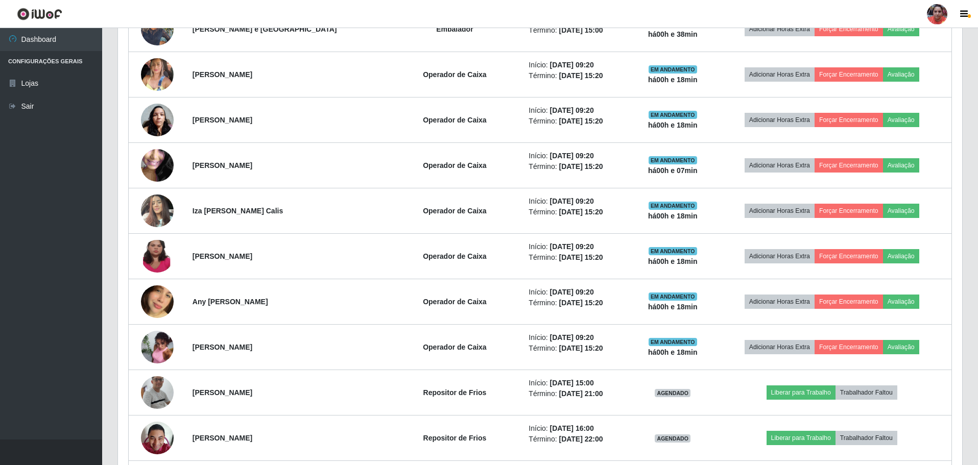
scroll to position [1399, 0]
